Goal: Navigation & Orientation: Find specific page/section

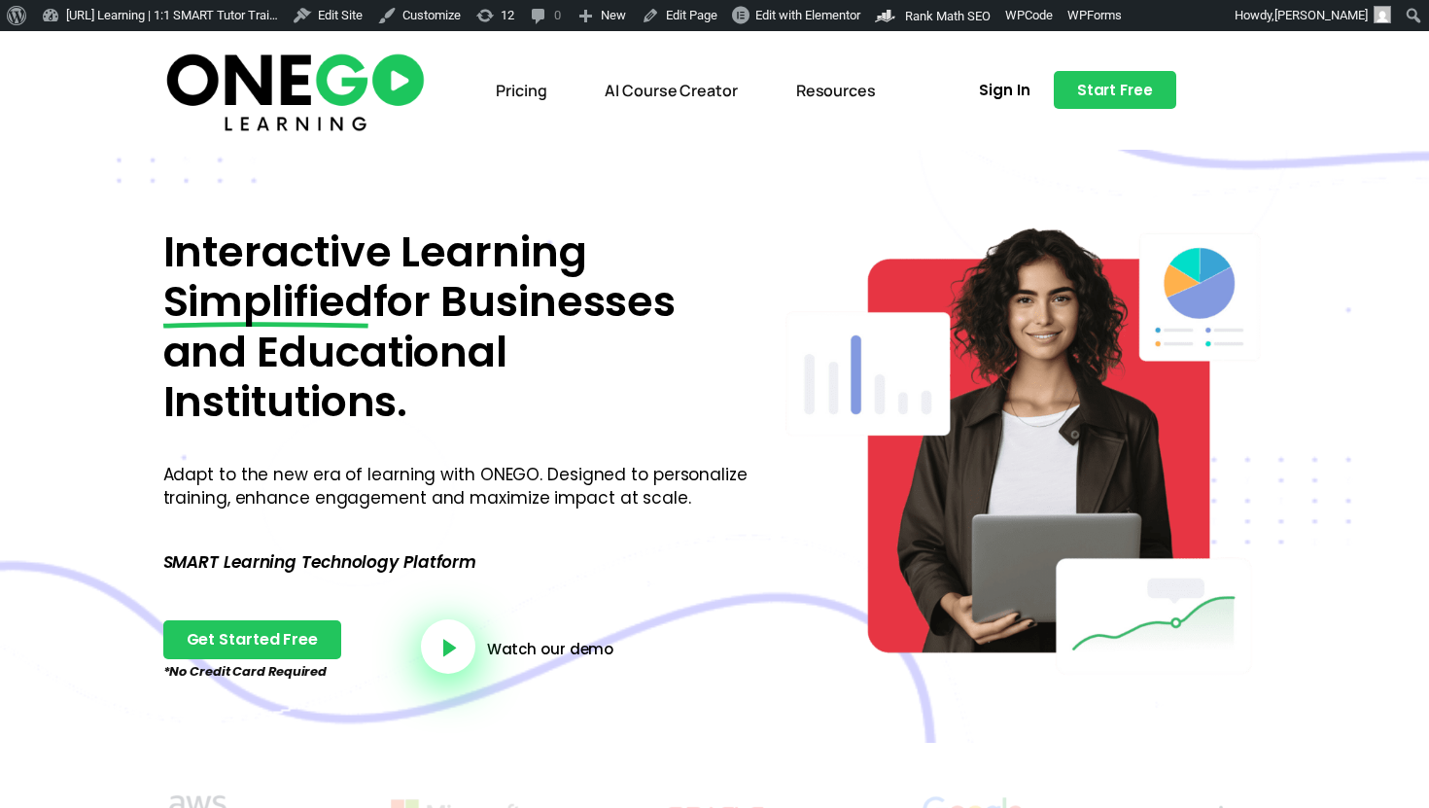
click at [527, 96] on link "Pricing" at bounding box center [521, 90] width 80 height 45
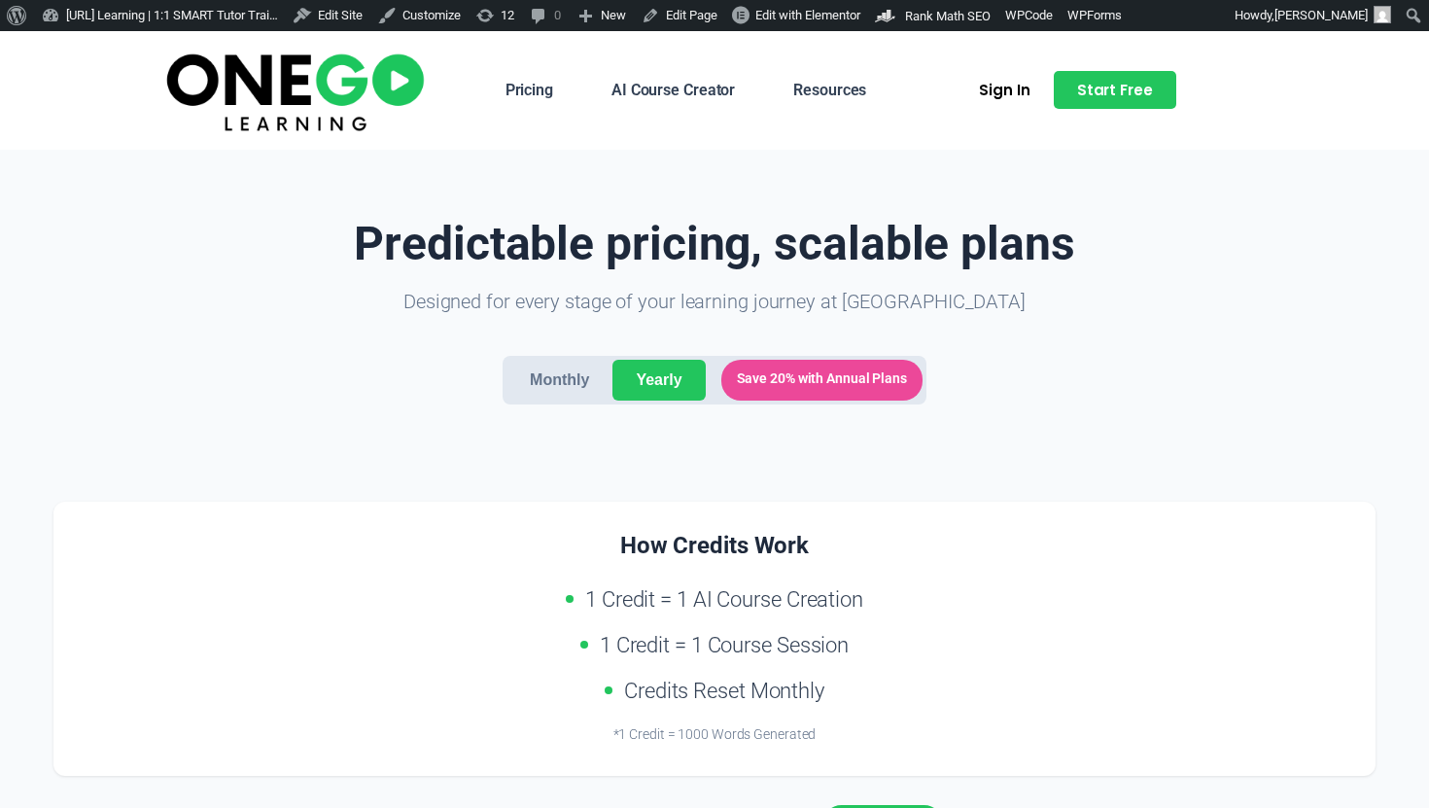
click at [572, 374] on button "Monthly" at bounding box center [559, 380] width 106 height 41
click at [632, 375] on button "Yearly" at bounding box center [658, 380] width 92 height 41
click at [560, 379] on button "Monthly" at bounding box center [559, 380] width 106 height 41
click at [656, 380] on button "Yearly" at bounding box center [658, 380] width 92 height 41
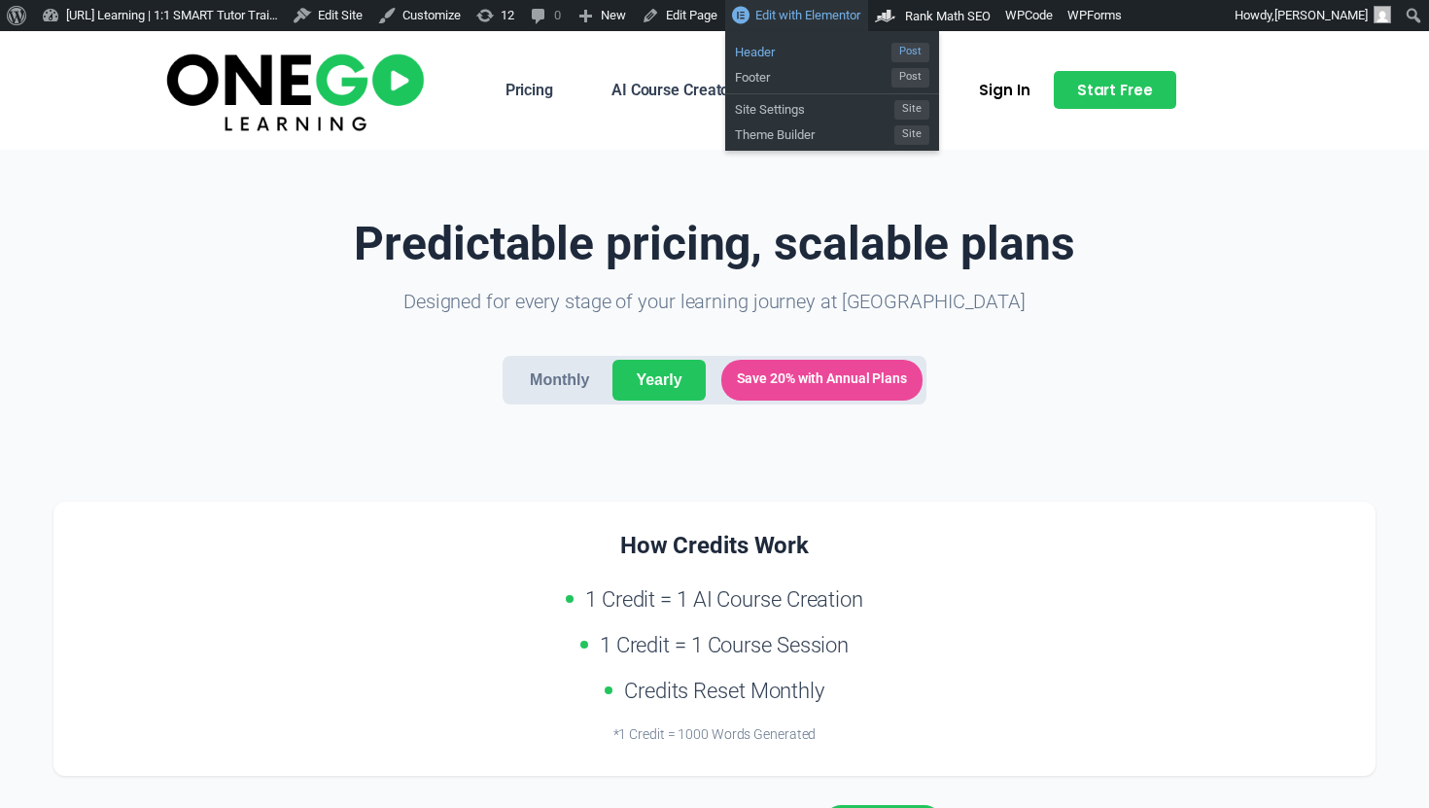
click at [840, 60] on span "Header" at bounding box center [813, 49] width 156 height 25
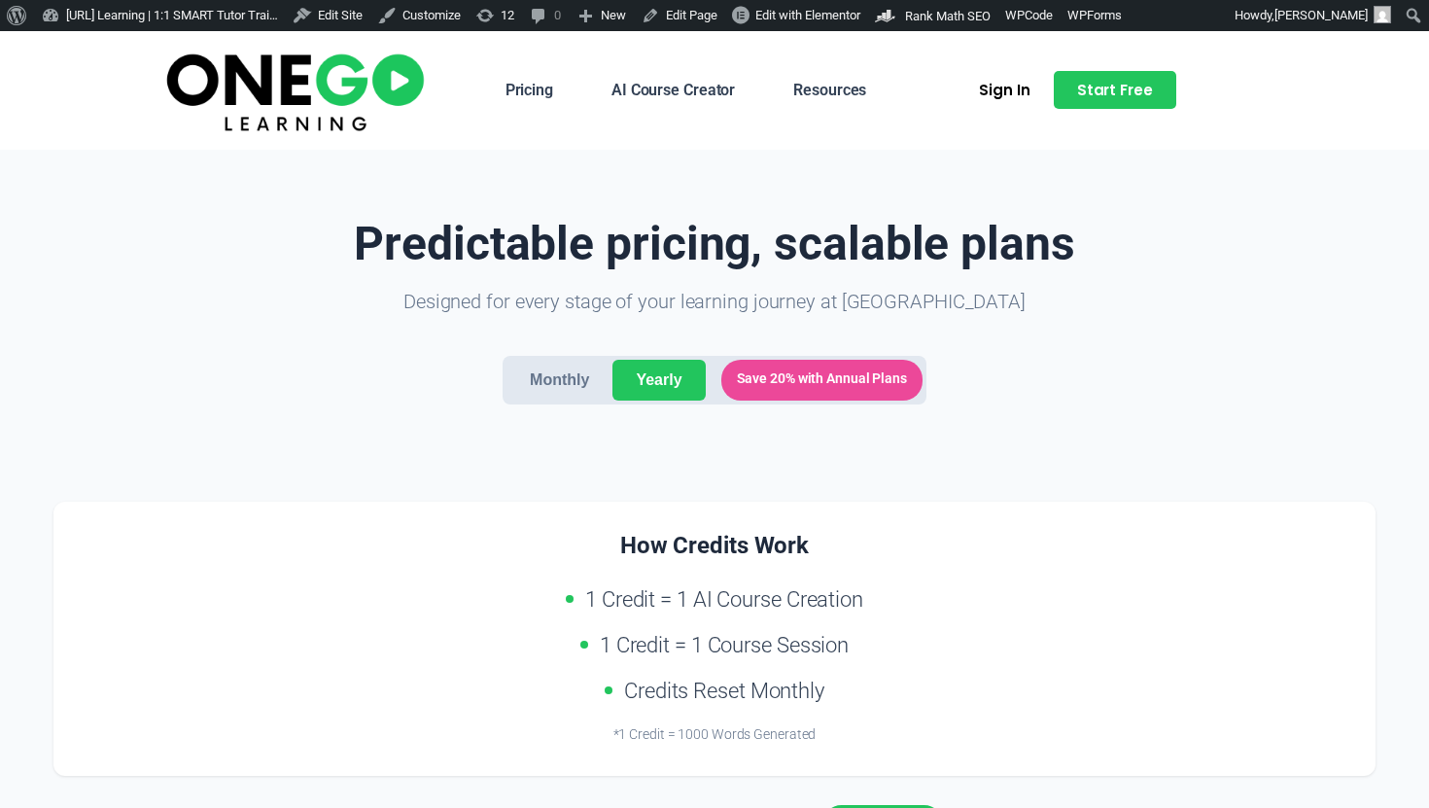
click at [528, 95] on link "Pricing" at bounding box center [529, 90] width 77 height 45
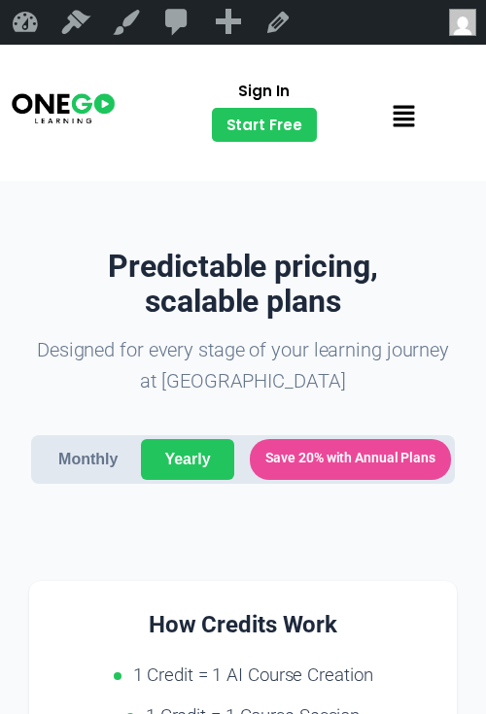
click at [373, 111] on div "Menu Pricing AI Course Creator Resources" at bounding box center [403, 117] width 135 height 43
click at [407, 114] on icon at bounding box center [404, 115] width 21 height 21
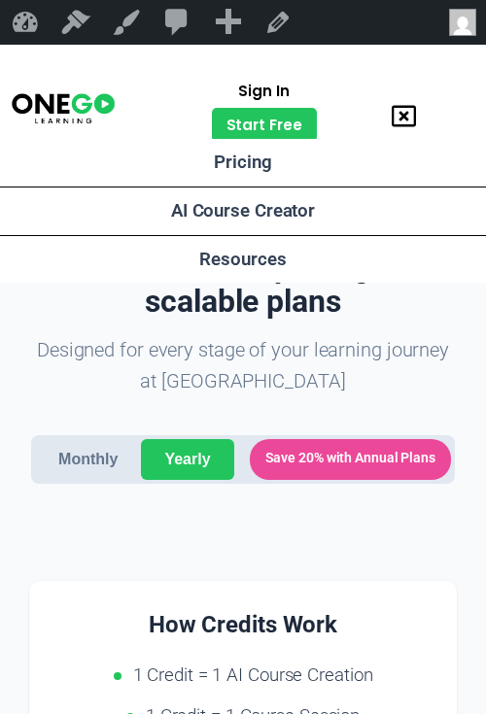
click at [407, 114] on icon at bounding box center [404, 115] width 24 height 21
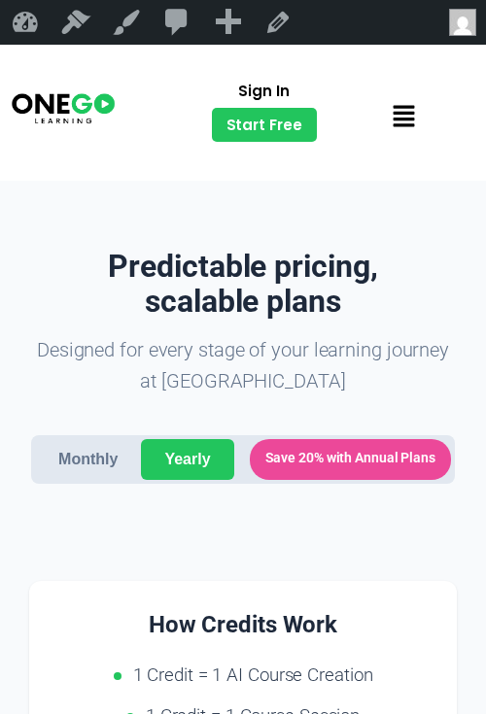
click at [394, 116] on icon at bounding box center [404, 116] width 24 height 24
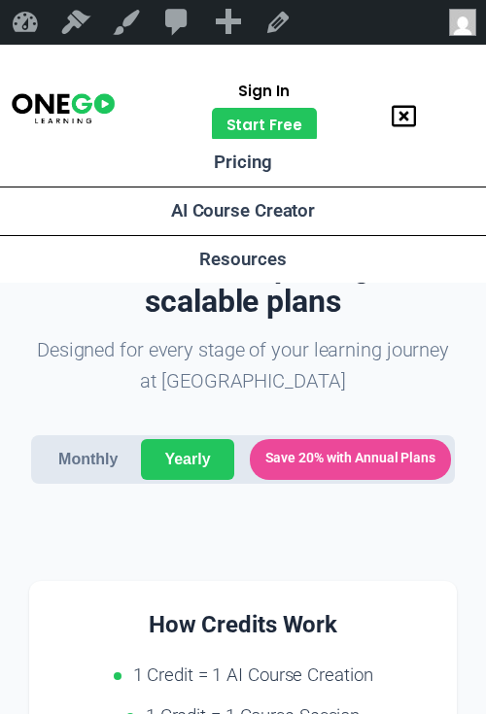
click at [260, 214] on link "AI Course Creator" at bounding box center [243, 212] width 486 height 48
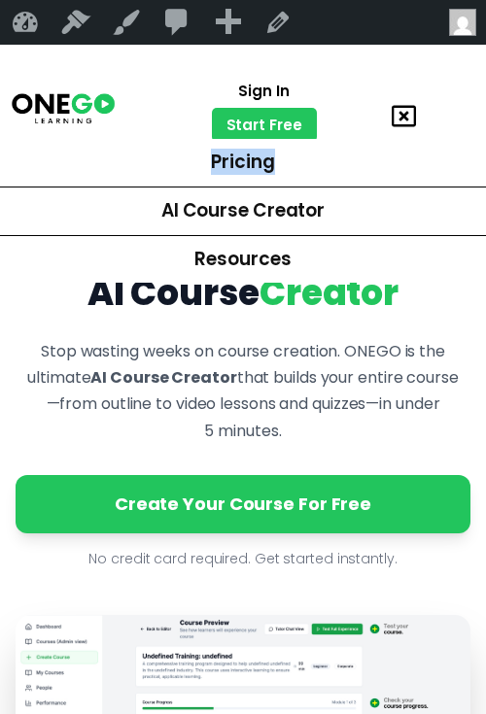
click at [409, 111] on icon at bounding box center [404, 116] width 24 height 24
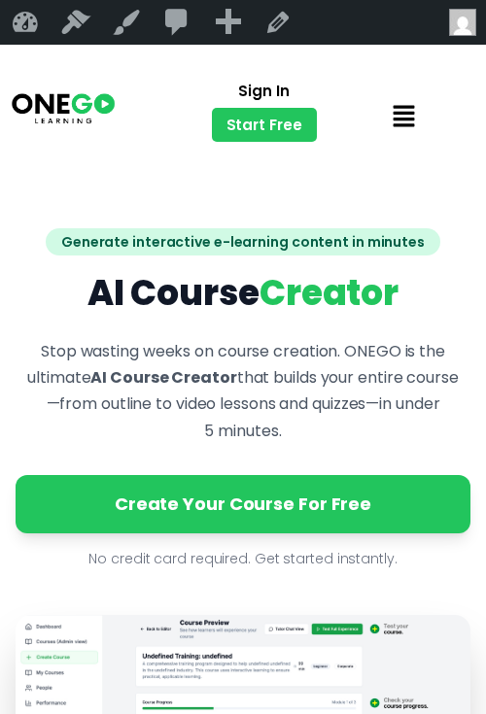
click at [402, 110] on icon at bounding box center [404, 116] width 24 height 24
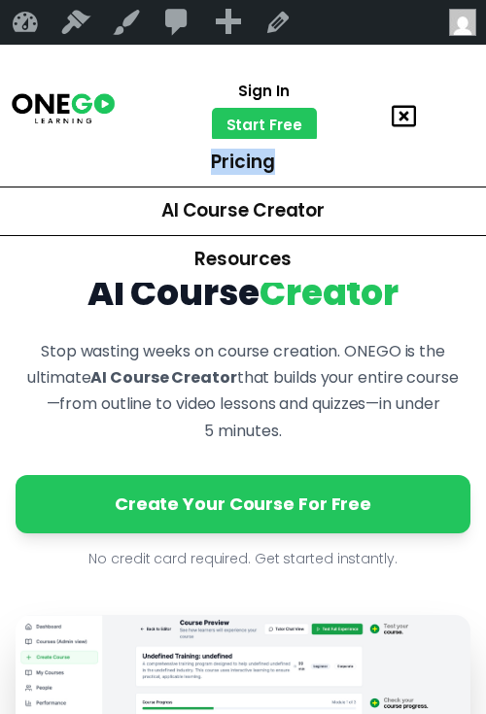
click at [330, 242] on link "Resources" at bounding box center [243, 260] width 486 height 48
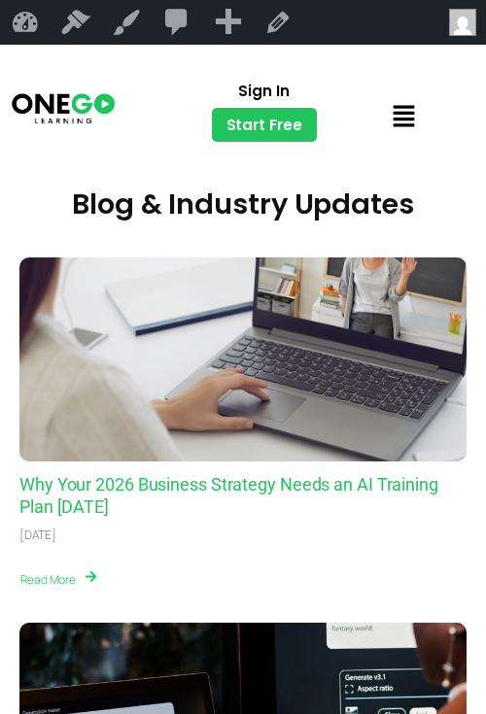
click at [407, 121] on icon at bounding box center [404, 116] width 24 height 24
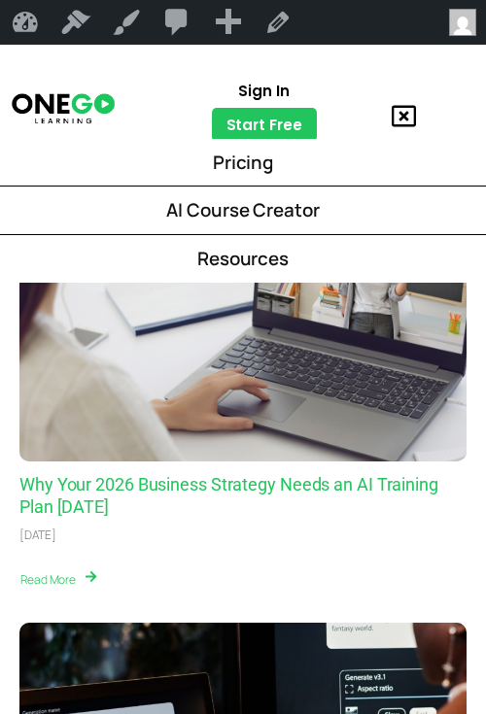
click at [268, 260] on link "Resources" at bounding box center [243, 259] width 486 height 48
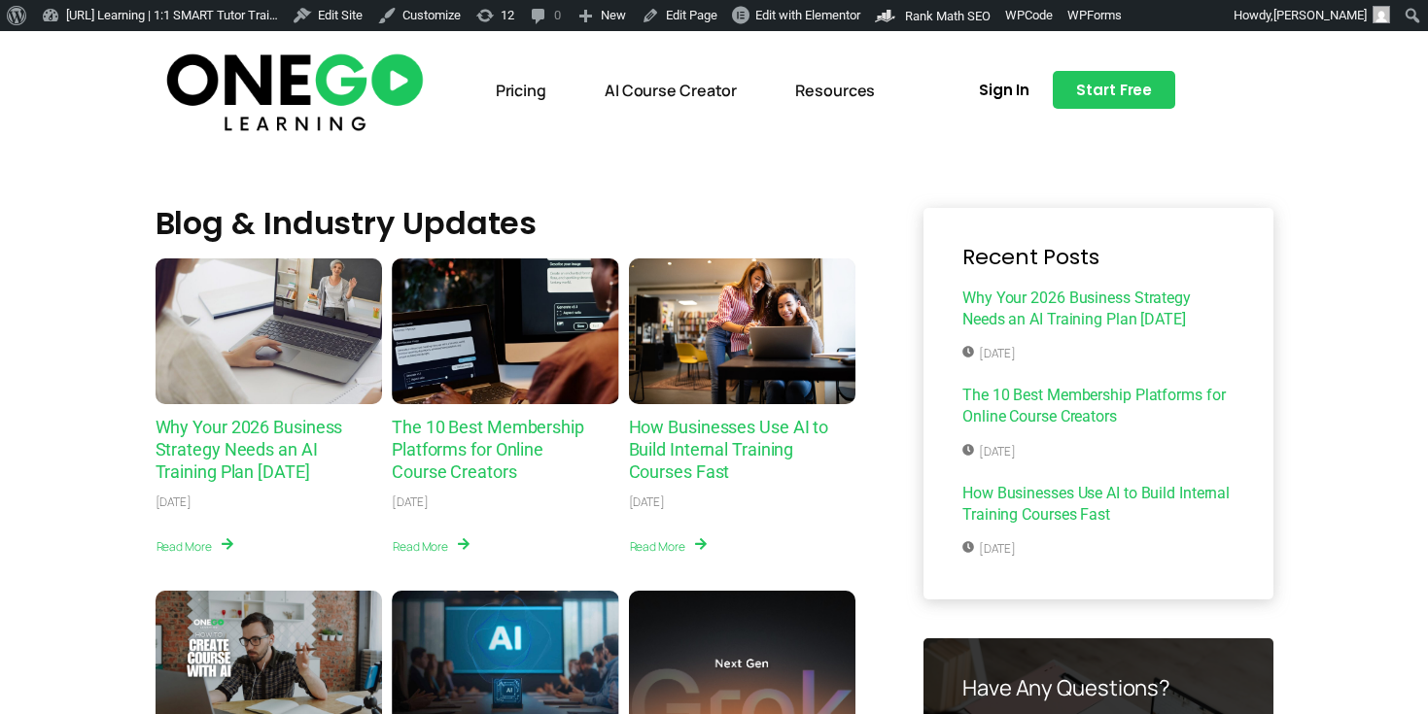
click at [280, 90] on img at bounding box center [294, 90] width 267 height 89
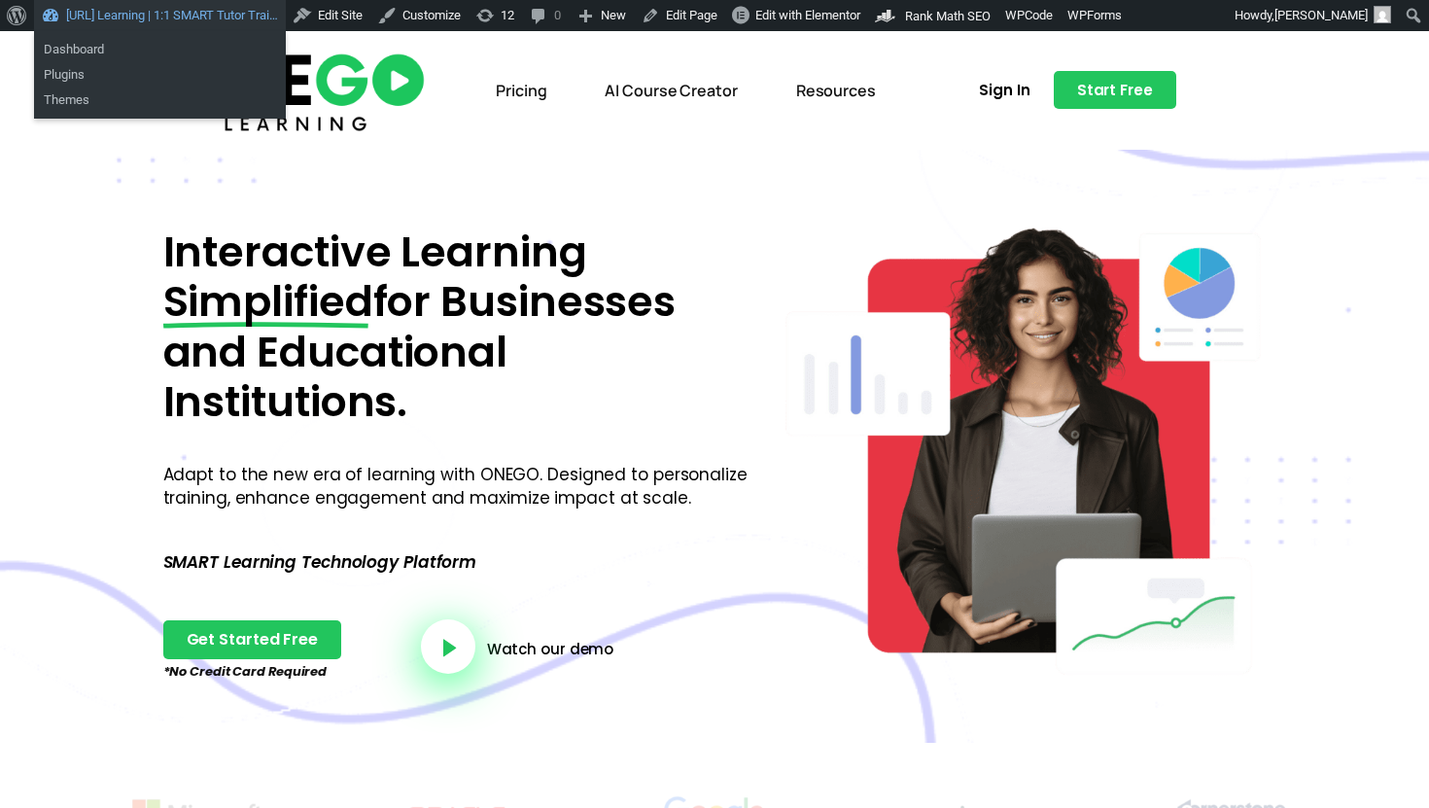
click at [167, 18] on link "[URL] Learning | 1:1 SMART Tutor Trai…" at bounding box center [160, 15] width 252 height 31
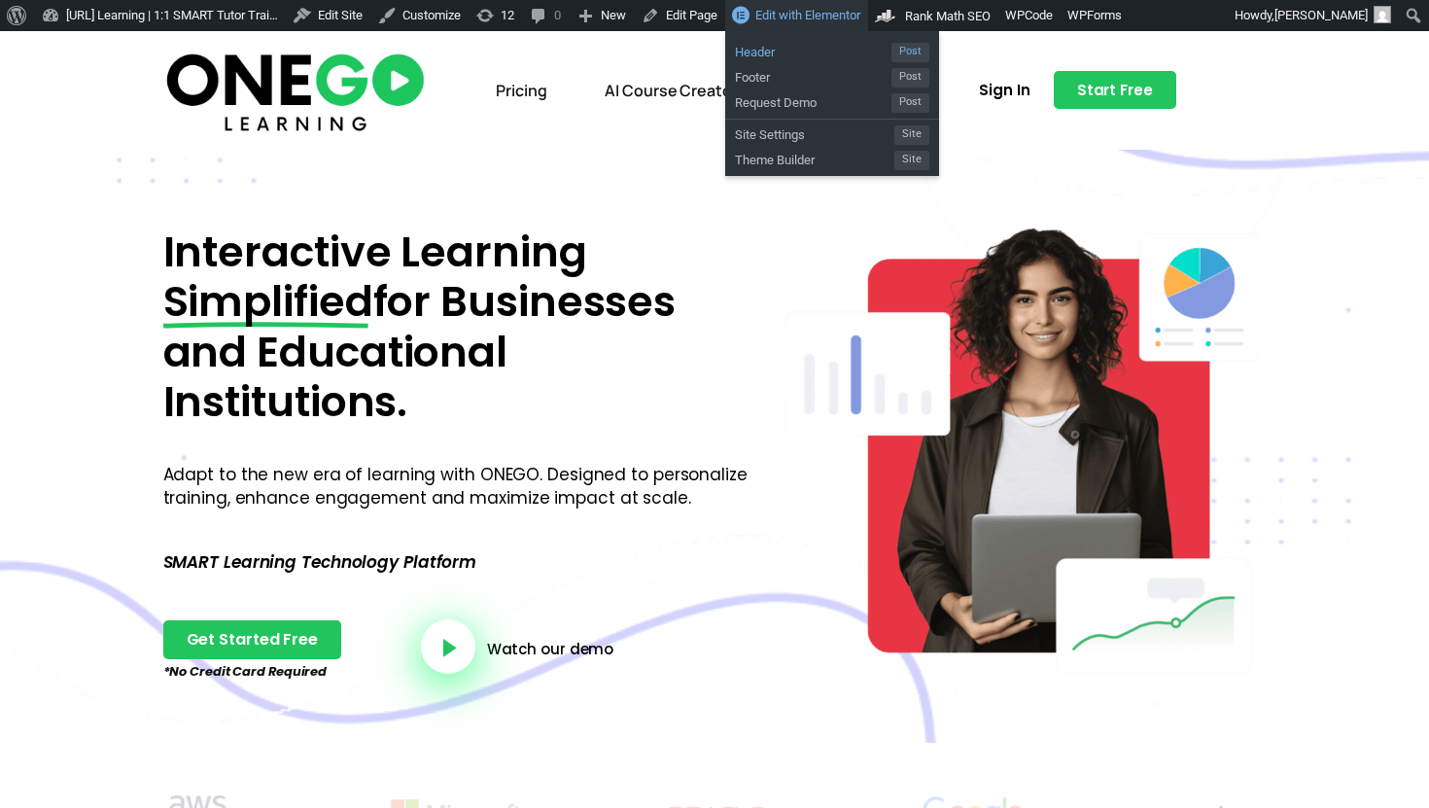
click at [817, 56] on span "Header" at bounding box center [813, 49] width 156 height 25
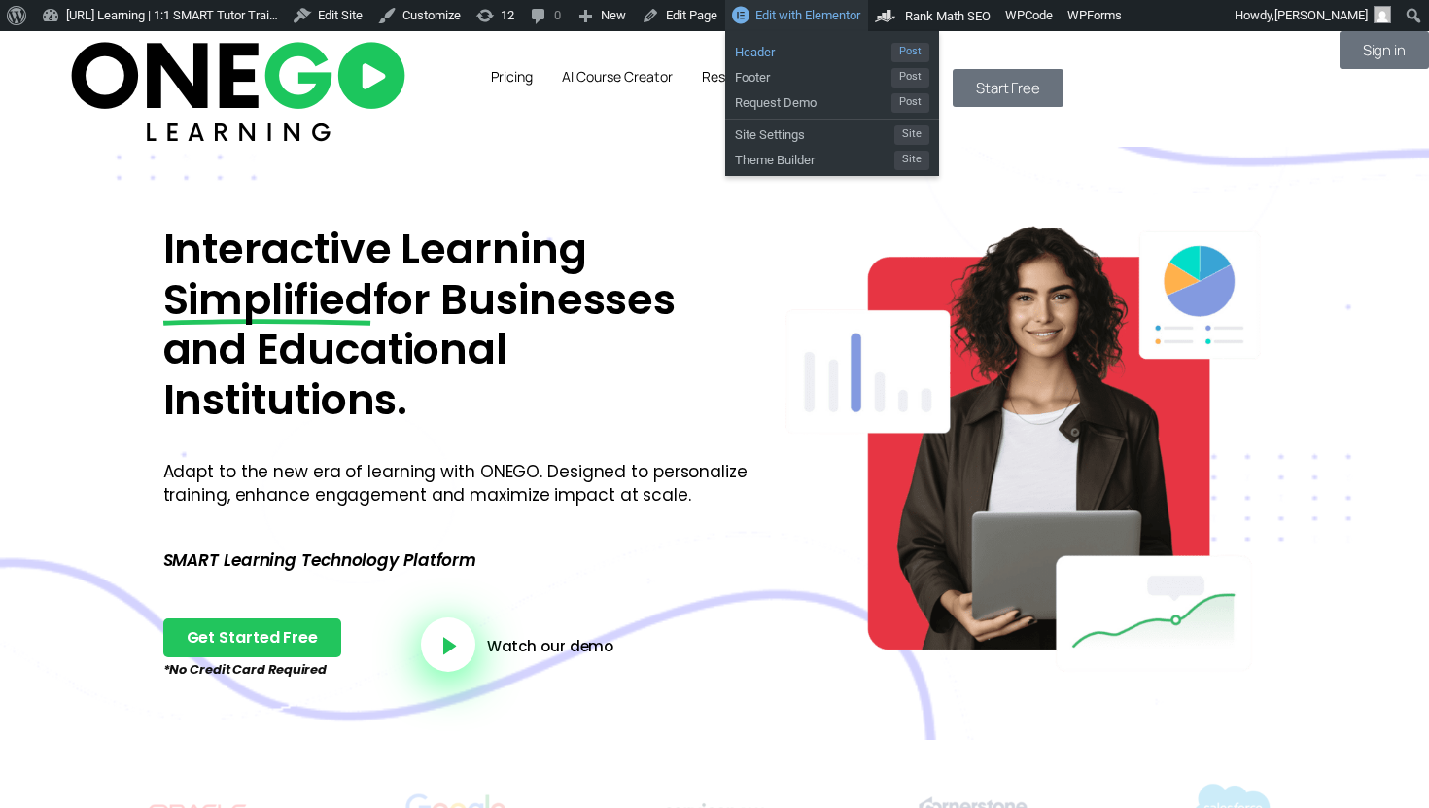
click at [825, 43] on span "Header" at bounding box center [813, 49] width 156 height 25
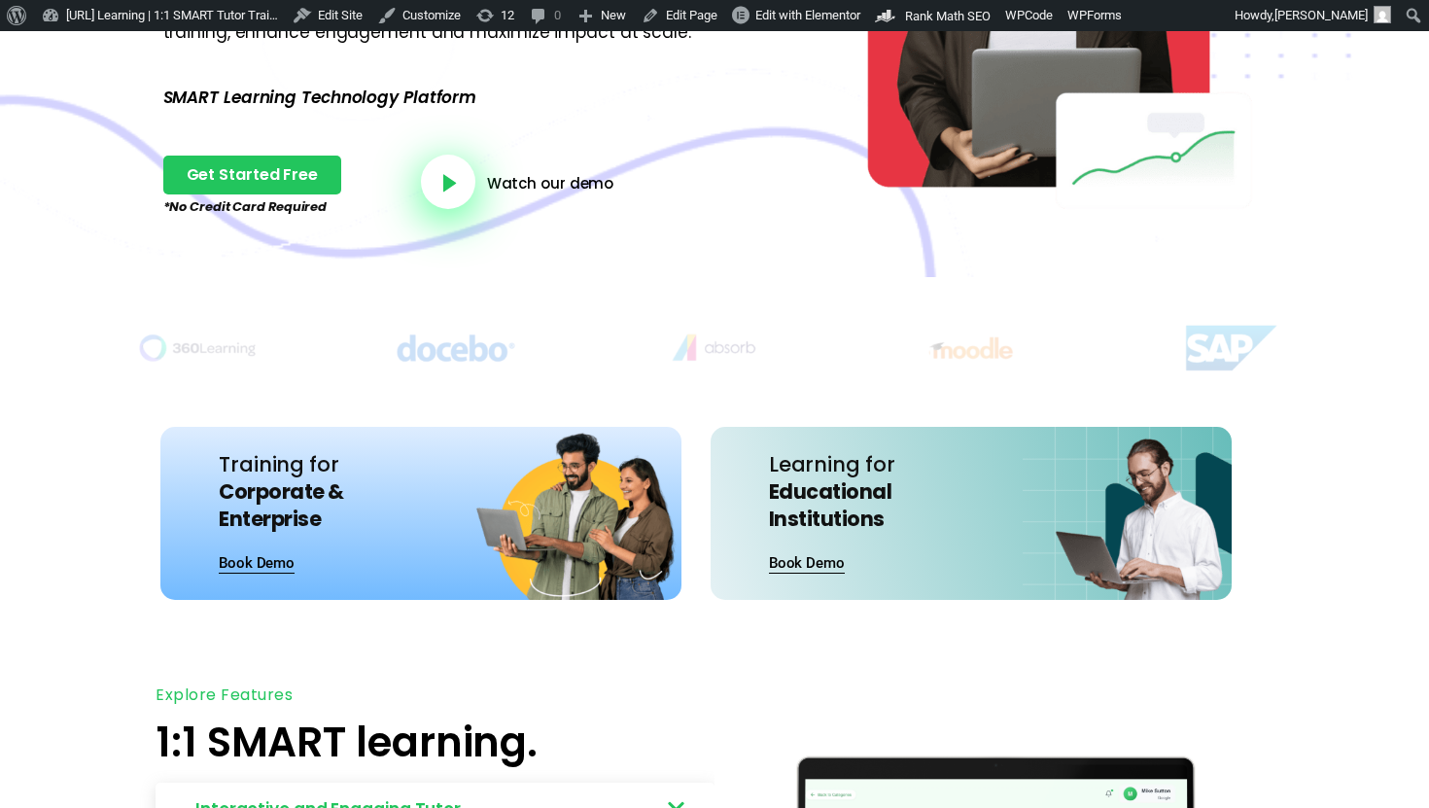
scroll to position [302, 0]
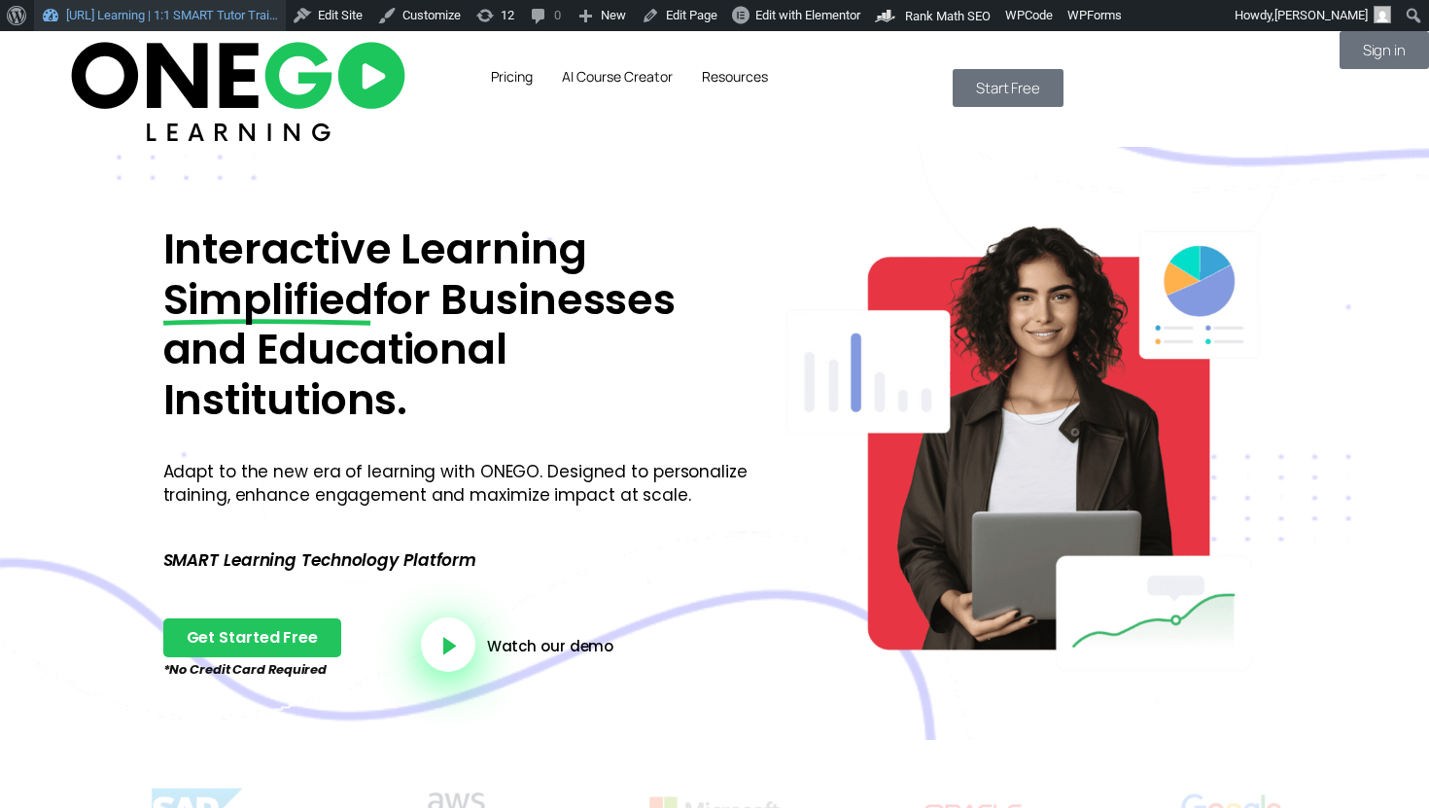
click at [244, 10] on link "[URL] Learning | 1:1 SMART Tutor Trai…" at bounding box center [160, 15] width 252 height 31
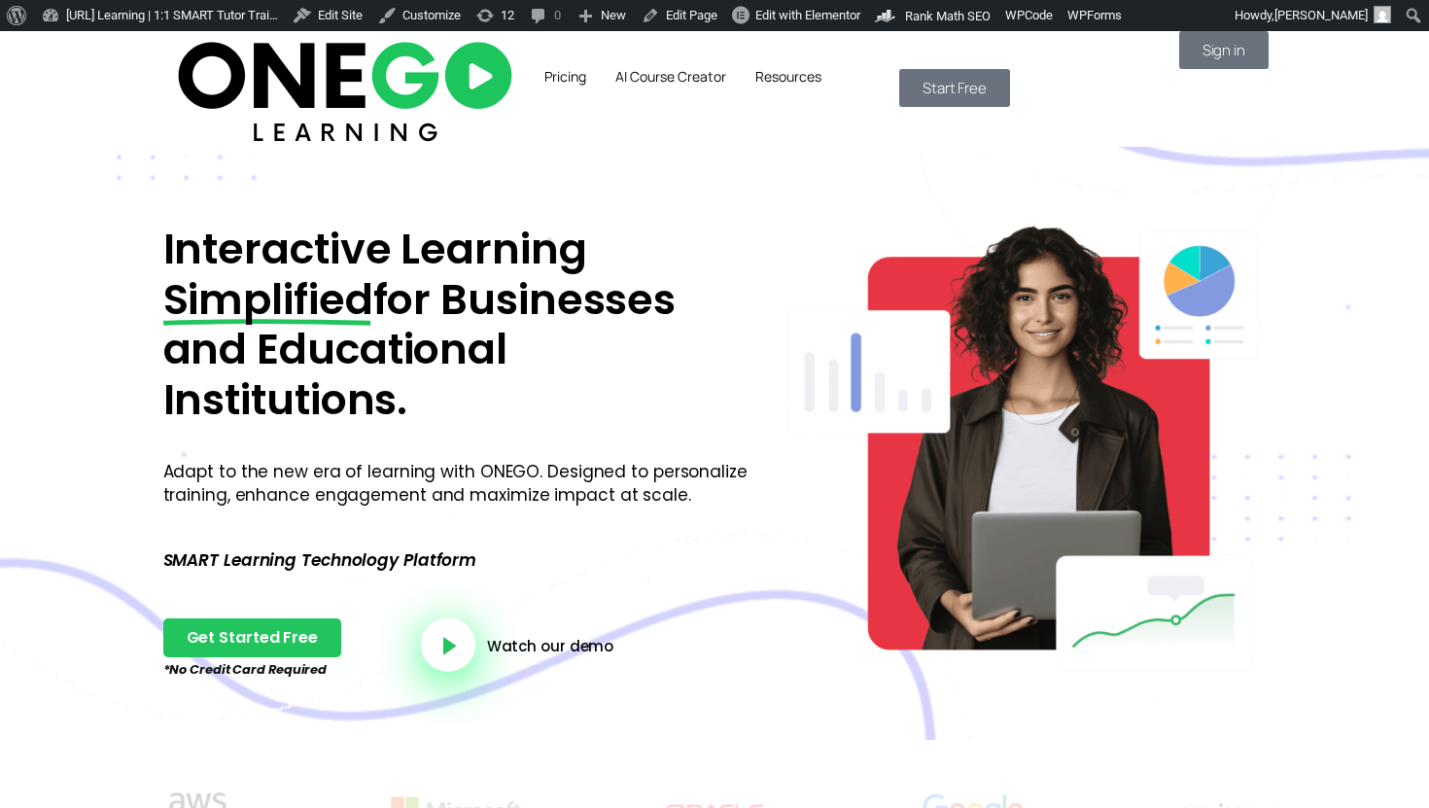
click at [171, 31] on section "Pricing AI Course Creator Resources Sign in Start Free" at bounding box center [714, 89] width 1429 height 116
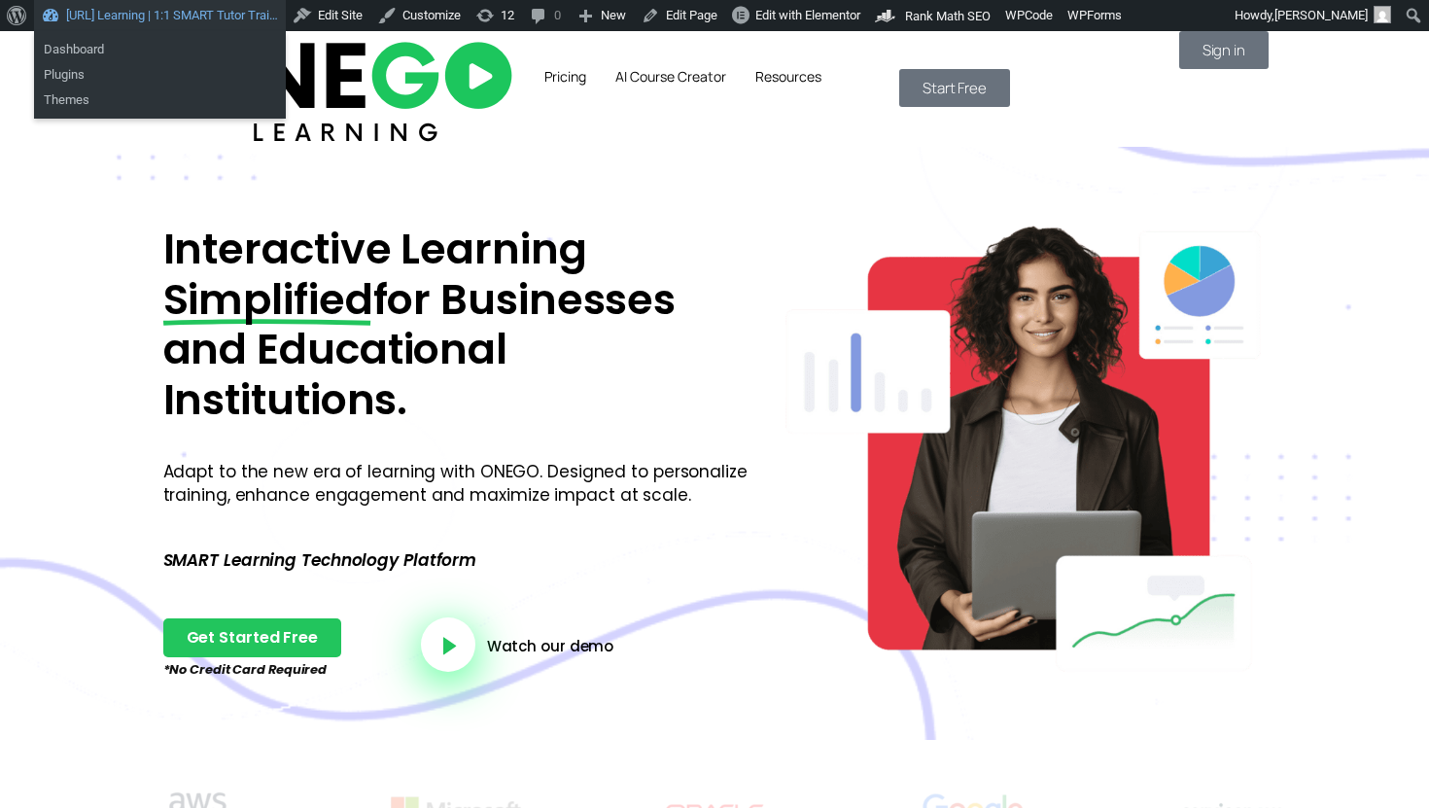
click at [171, 23] on link "[URL] Learning | 1:1 SMART Tutor Trai…" at bounding box center [160, 15] width 252 height 31
